Goal: Browse casually

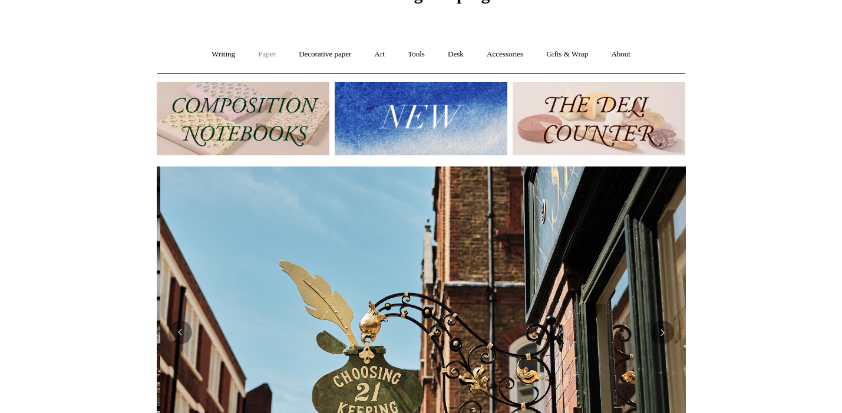
scroll to position [0, 529]
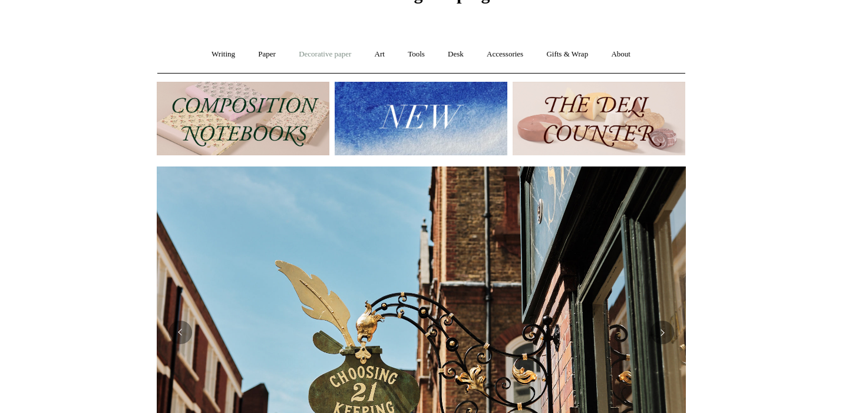
click at [304, 54] on link "Decorative paper +" at bounding box center [325, 54] width 74 height 31
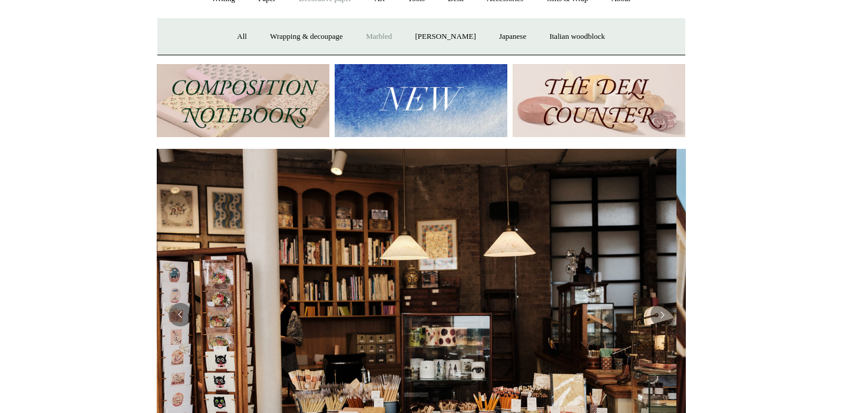
scroll to position [0, 0]
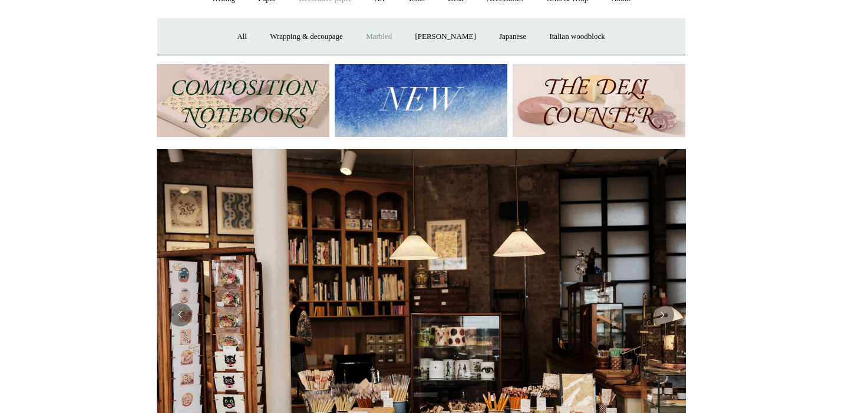
click at [380, 35] on link "Marbled" at bounding box center [378, 36] width 47 height 31
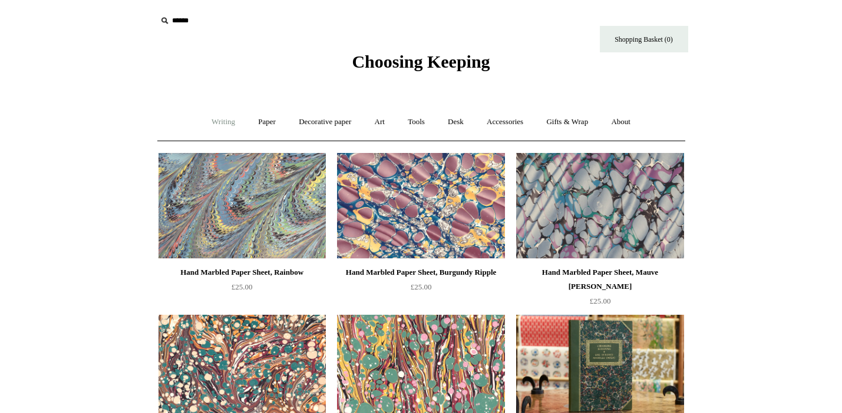
click at [221, 121] on link "Writing +" at bounding box center [223, 122] width 45 height 31
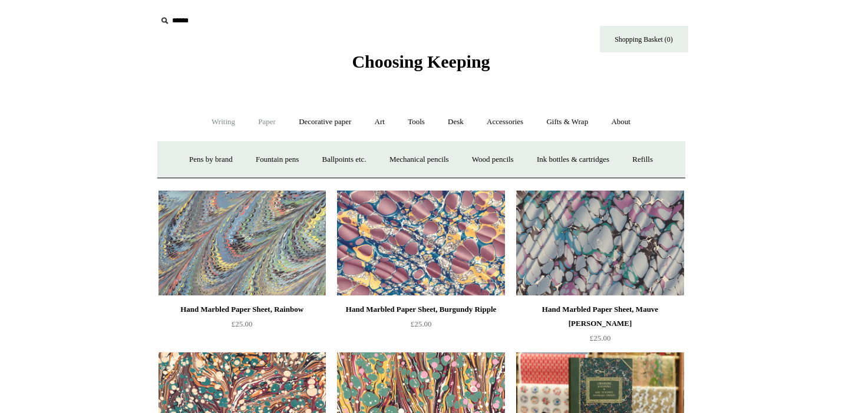
click at [261, 120] on link "Paper +" at bounding box center [266, 122] width 39 height 31
click at [311, 120] on link "Decorative paper +" at bounding box center [325, 122] width 74 height 31
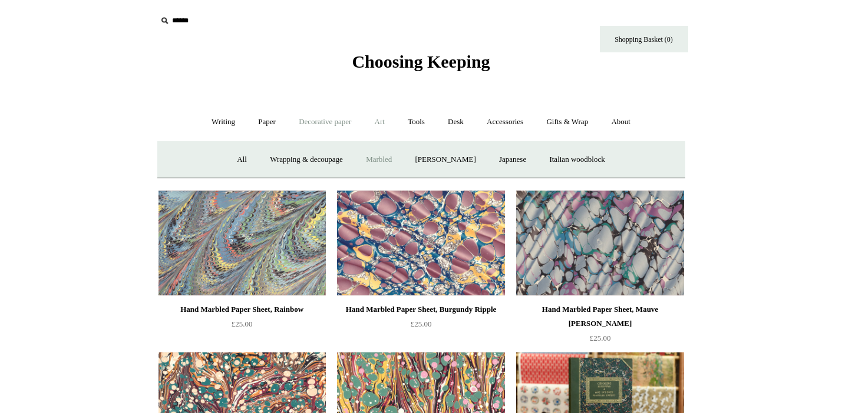
click at [380, 121] on link "Art +" at bounding box center [379, 122] width 31 height 31
click at [248, 157] on link "Watercolour & Paint" at bounding box center [206, 159] width 84 height 31
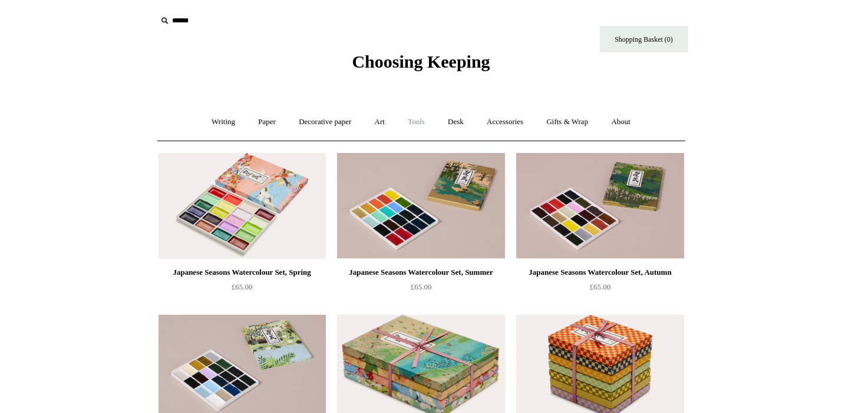
click at [415, 123] on link "Tools +" at bounding box center [416, 122] width 38 height 31
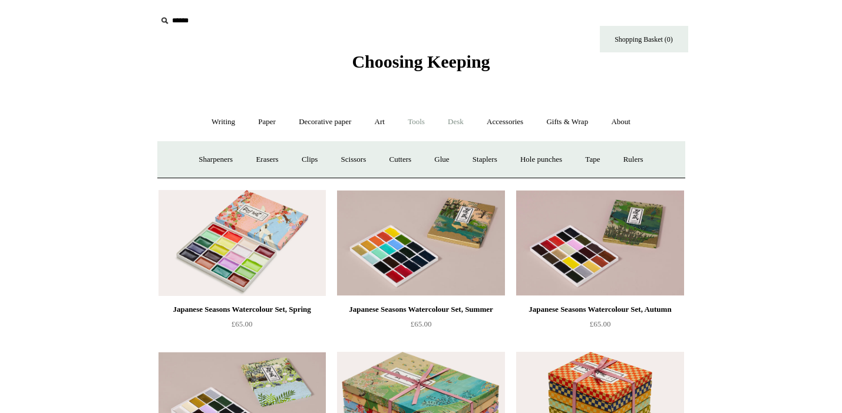
click at [455, 122] on link "Desk +" at bounding box center [455, 122] width 37 height 31
click at [500, 122] on link "Accessories +" at bounding box center [505, 122] width 58 height 31
click at [360, 162] on link "Paperweights +" at bounding box center [349, 159] width 62 height 31
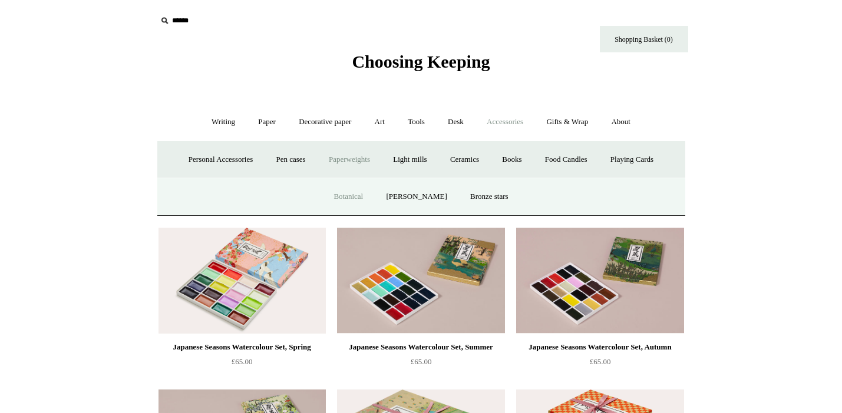
click at [357, 197] on link "Botanical" at bounding box center [348, 196] width 51 height 31
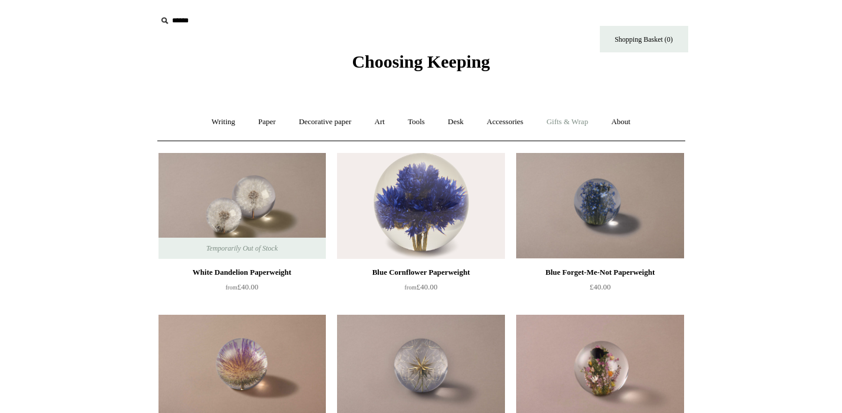
click at [575, 122] on link "Gifts & Wrap +" at bounding box center [566, 122] width 63 height 31
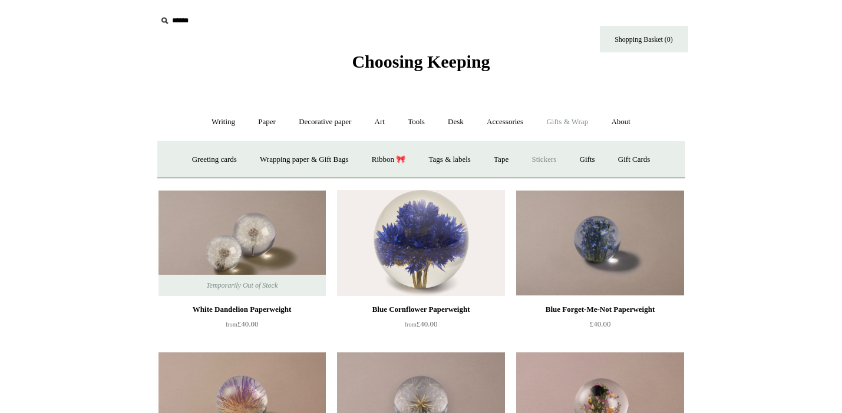
click at [551, 156] on link "Stickers" at bounding box center [544, 159] width 46 height 31
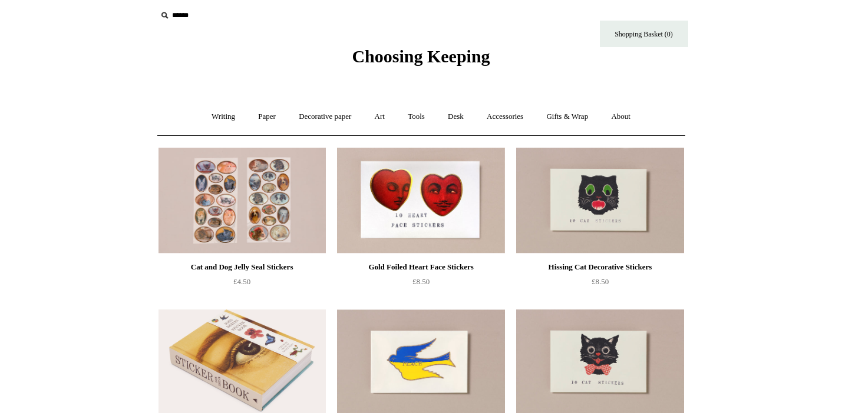
scroll to position [1, 0]
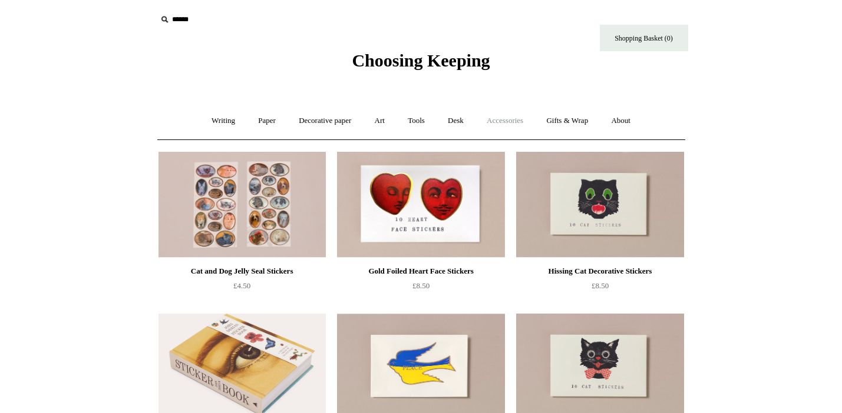
click at [523, 115] on link "Accessories +" at bounding box center [505, 120] width 58 height 31
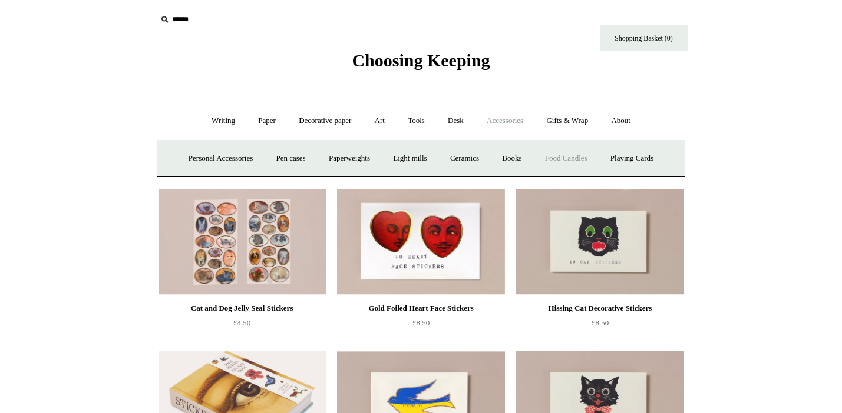
click at [562, 158] on link "Food Candles" at bounding box center [566, 158] width 64 height 31
